Goal: Task Accomplishment & Management: Complete application form

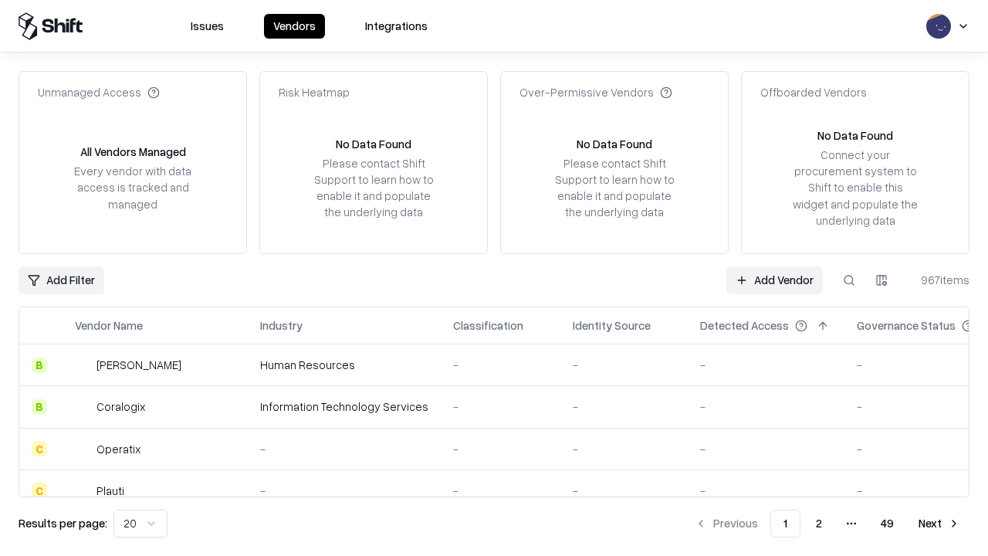
click at [774, 279] on link "Add Vendor" at bounding box center [774, 280] width 96 height 28
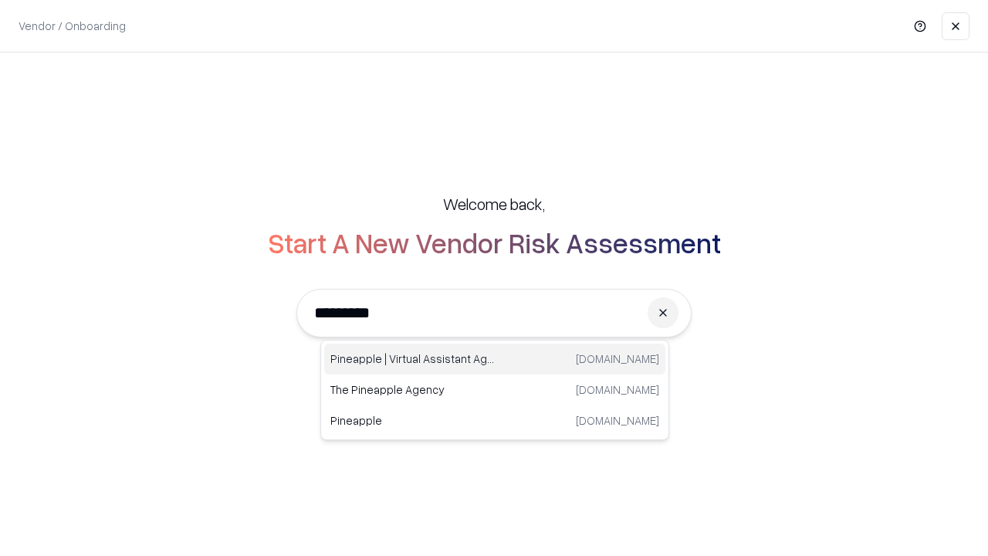
click at [495, 359] on div "Pineapple | Virtual Assistant Agency [DOMAIN_NAME]" at bounding box center [494, 358] width 341 height 31
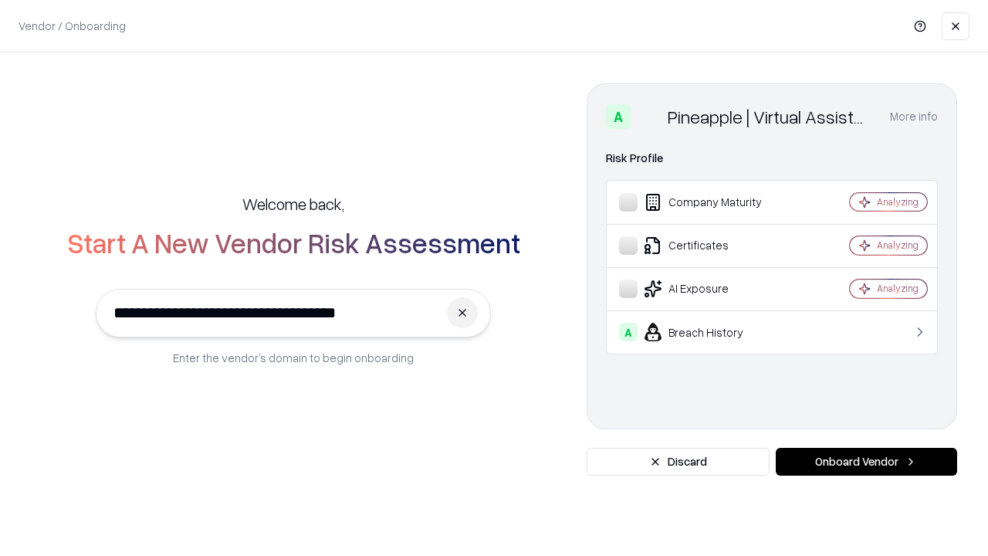
type input "**********"
click at [866, 462] on button "Onboard Vendor" at bounding box center [866, 462] width 181 height 28
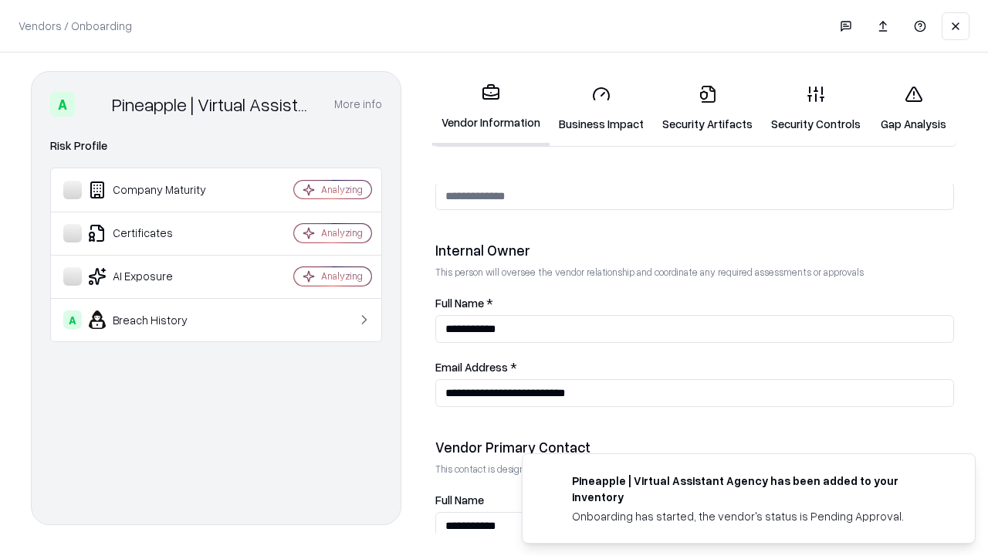
scroll to position [800, 0]
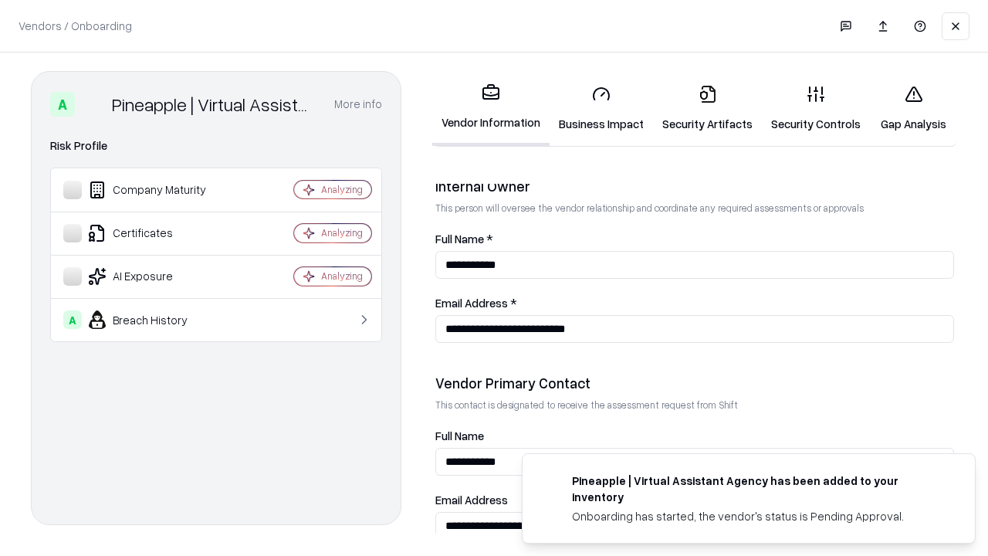
click at [707, 108] on link "Security Artifacts" at bounding box center [707, 109] width 109 height 72
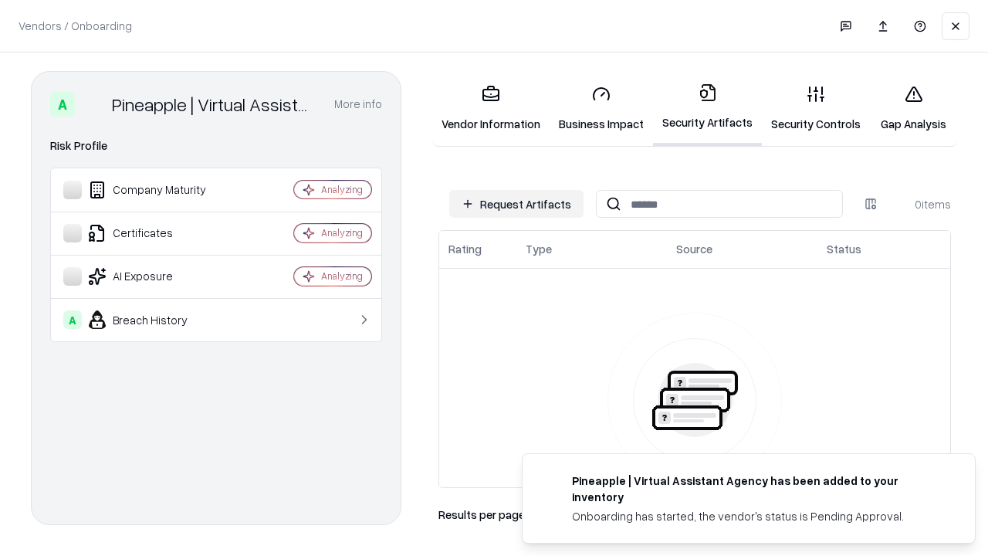
click at [516, 204] on button "Request Artifacts" at bounding box center [516, 204] width 134 height 28
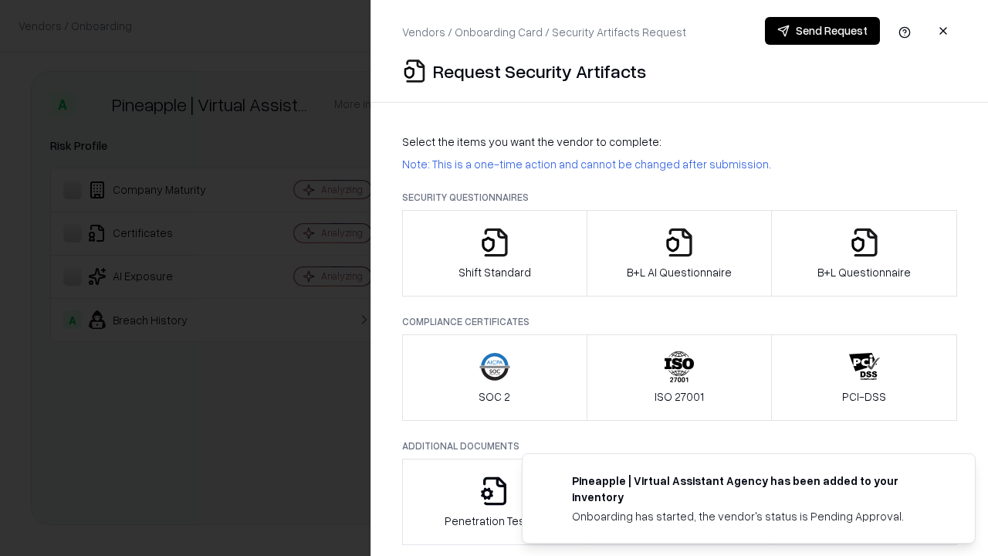
click at [864, 253] on icon "button" at bounding box center [864, 242] width 31 height 31
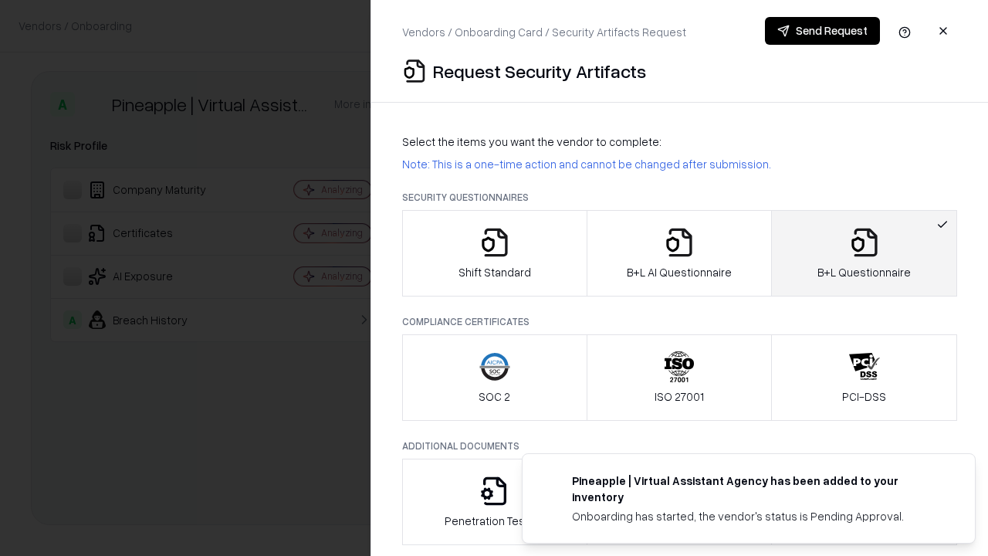
click at [678, 253] on icon "button" at bounding box center [679, 242] width 31 height 31
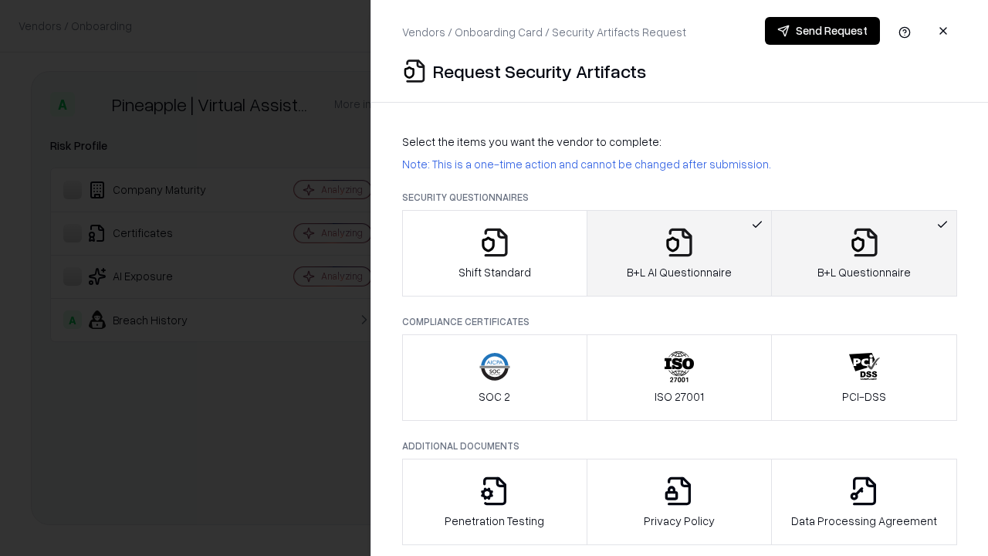
click at [822, 31] on button "Send Request" at bounding box center [822, 31] width 115 height 28
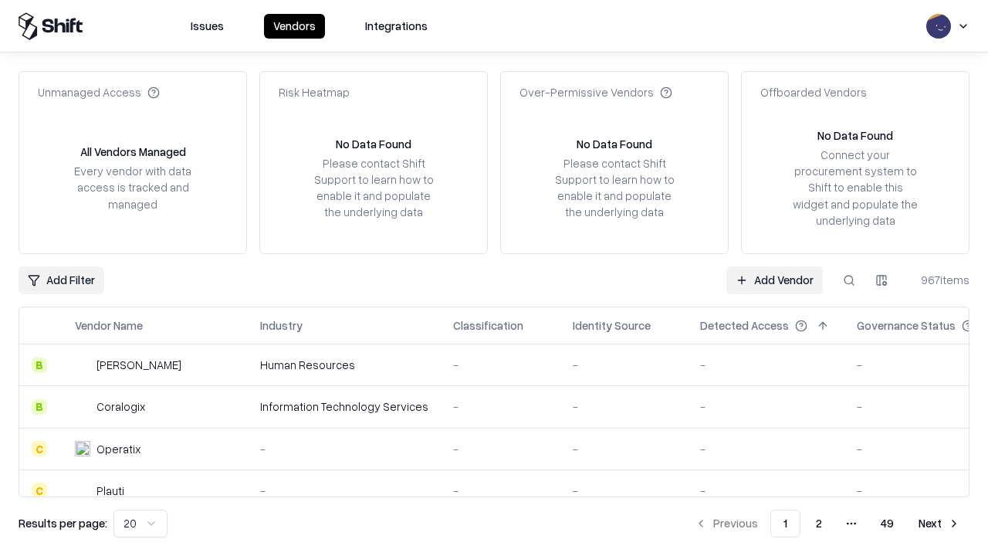
click at [849, 279] on button at bounding box center [849, 280] width 28 height 28
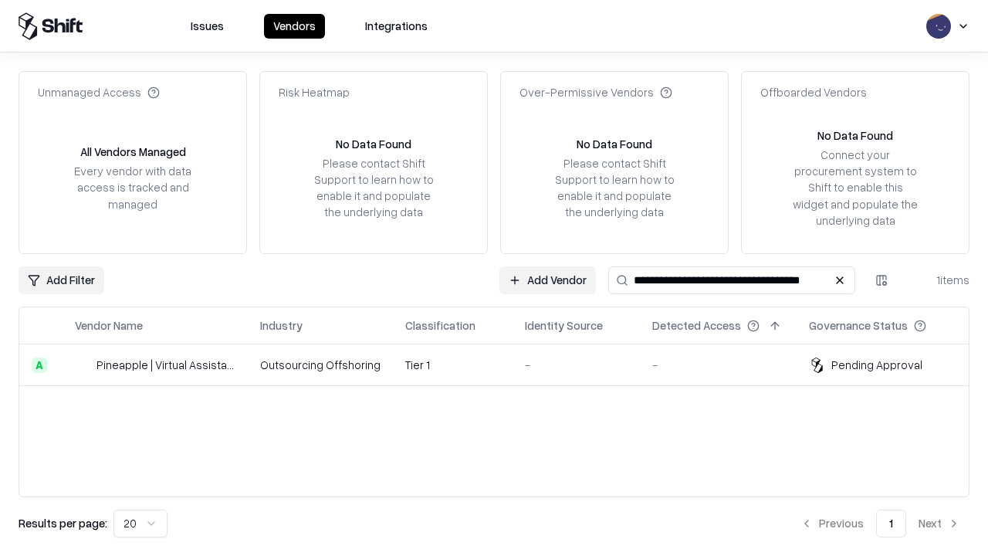
type input "**********"
click at [503, 364] on td "Tier 1" at bounding box center [453, 365] width 120 height 42
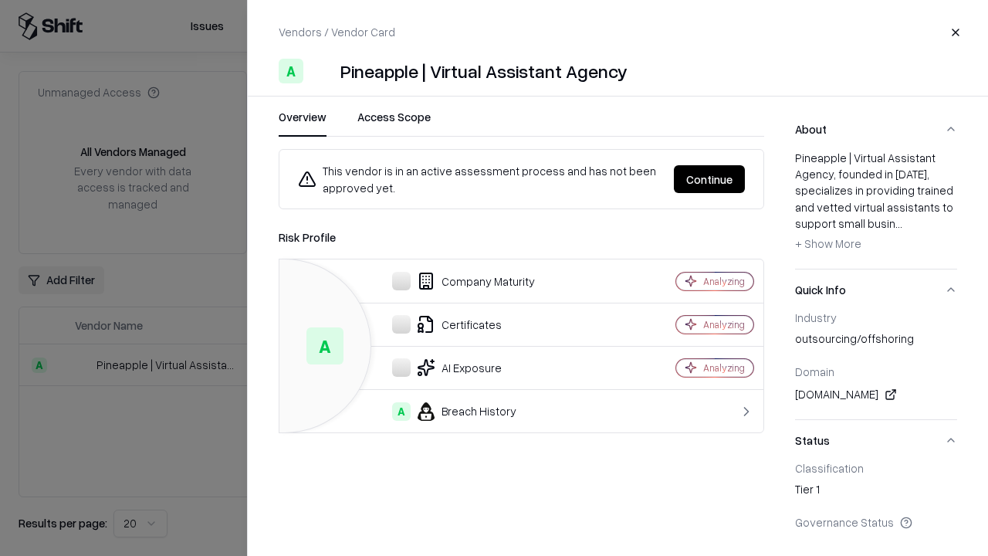
click at [709, 179] on button "Continue" at bounding box center [709, 179] width 71 height 28
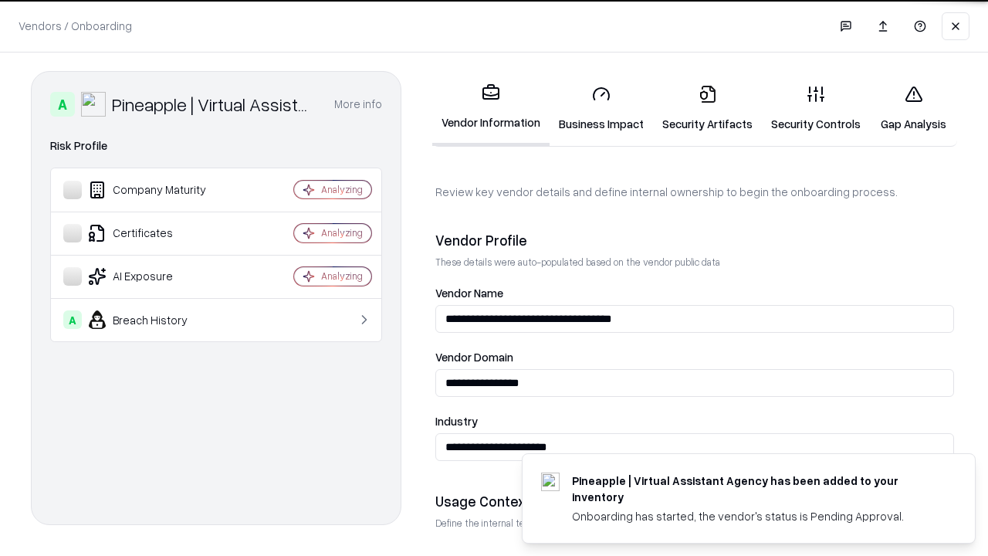
click at [707, 108] on link "Security Artifacts" at bounding box center [707, 109] width 109 height 72
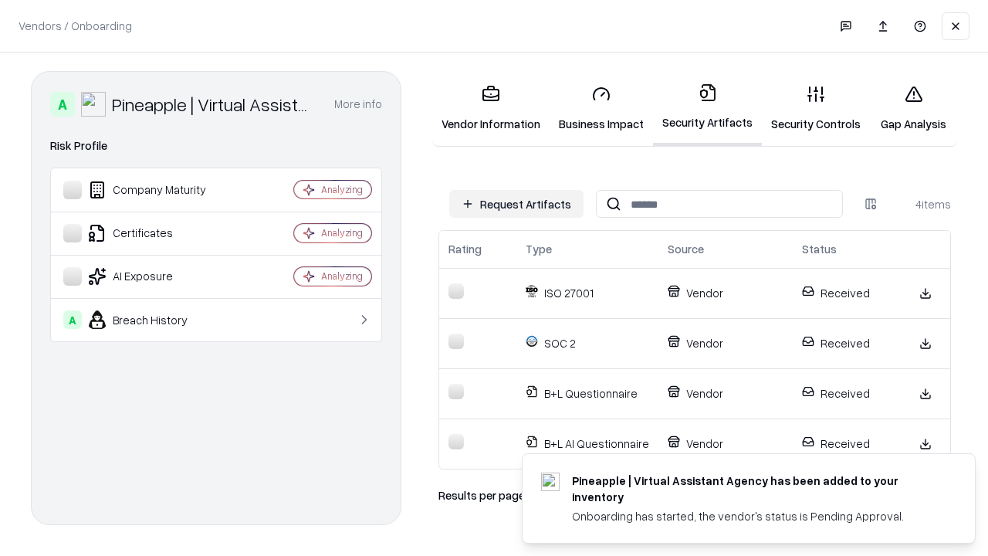
click at [913, 108] on link "Gap Analysis" at bounding box center [913, 109] width 87 height 72
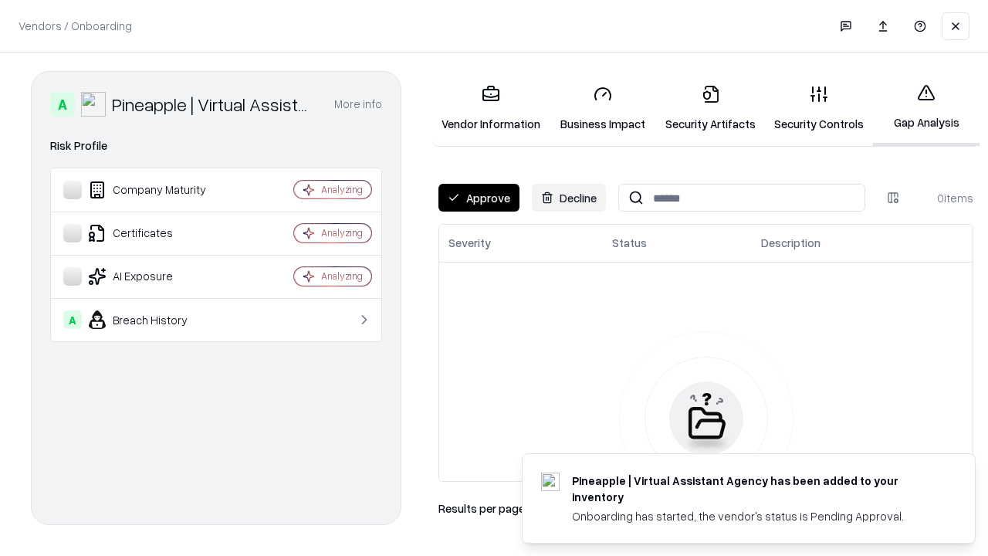
click at [479, 198] on button "Approve" at bounding box center [478, 198] width 81 height 28
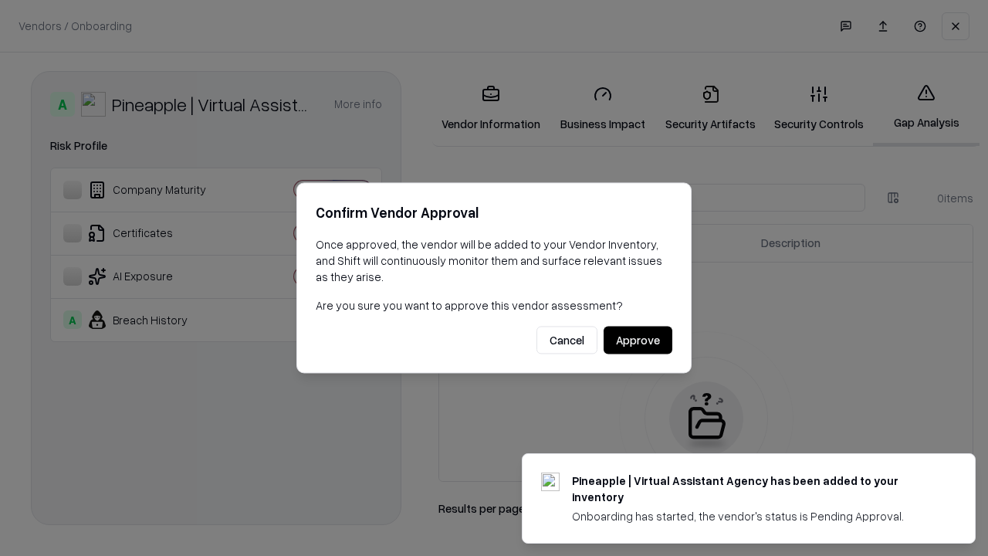
click at [638, 340] on button "Approve" at bounding box center [638, 341] width 69 height 28
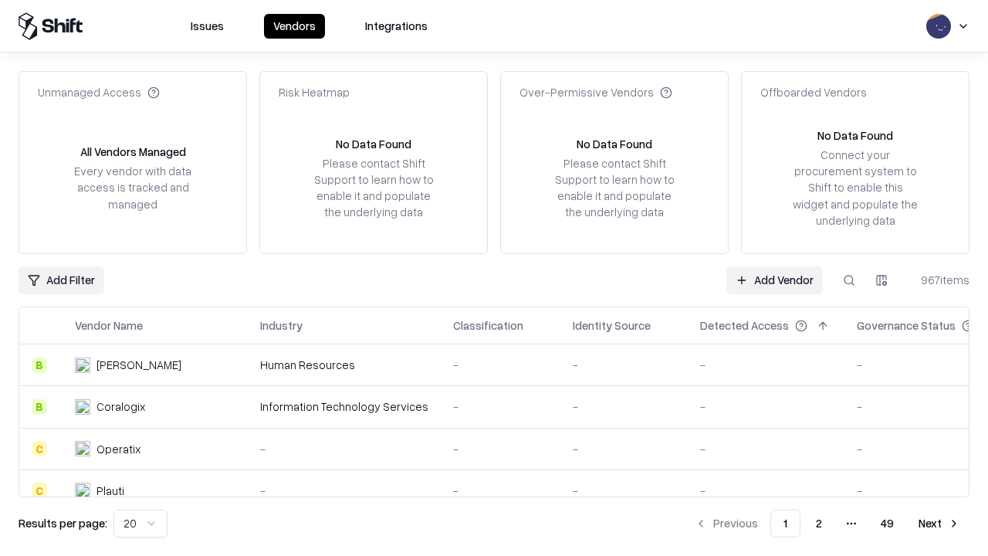
type input "**********"
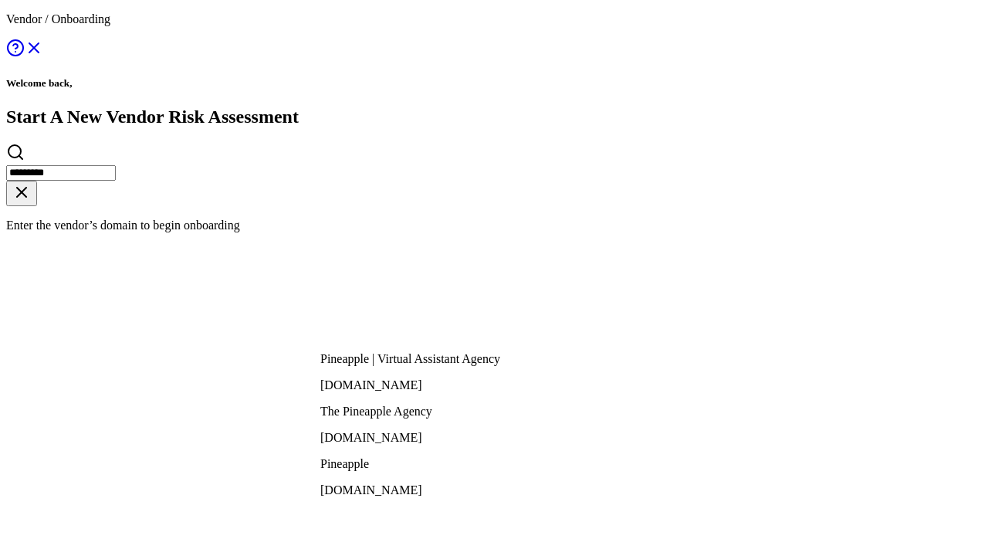
click at [495, 359] on div "Pineapple | Virtual Assistant Agency [DOMAIN_NAME]" at bounding box center [410, 372] width 180 height 40
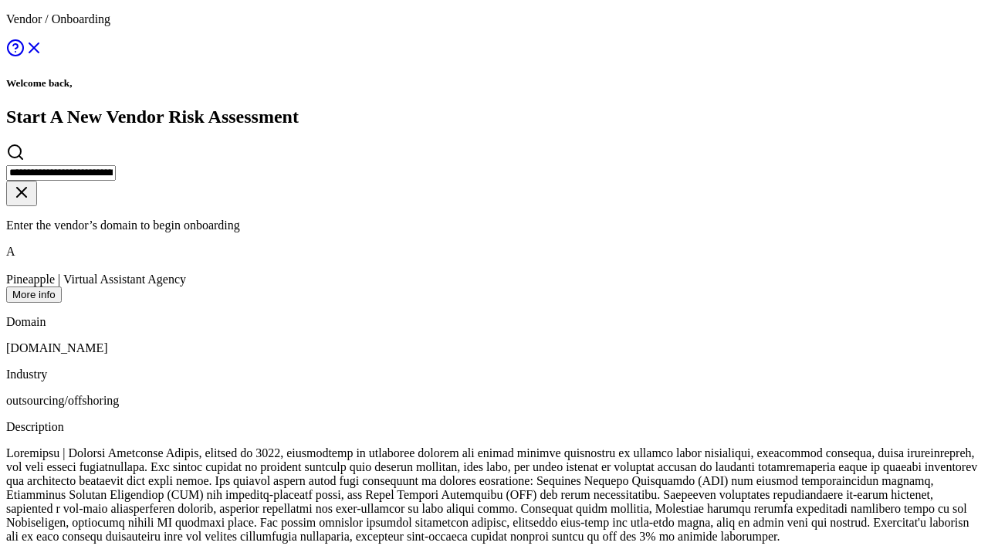
type input "**********"
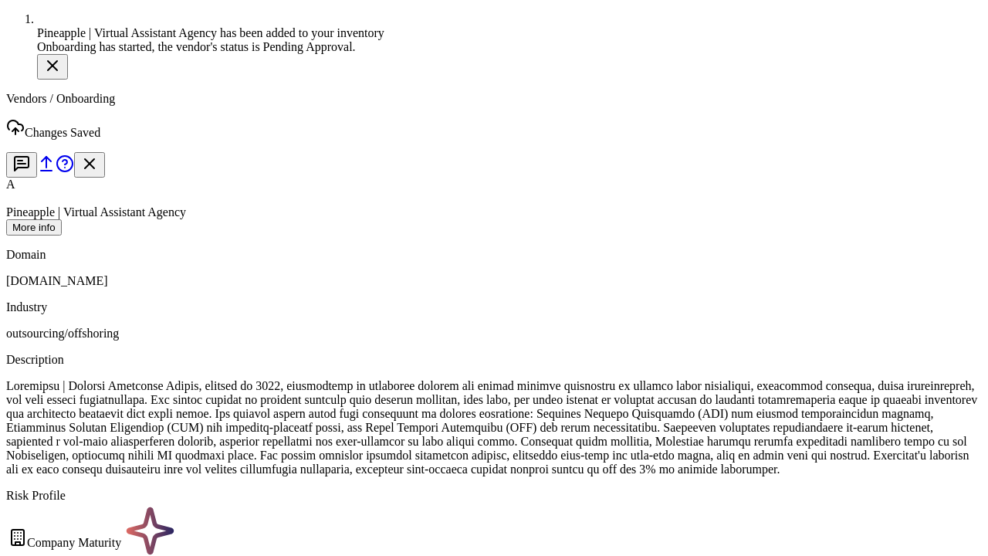
scroll to position [800, 0]
